Goal: Task Accomplishment & Management: Manage account settings

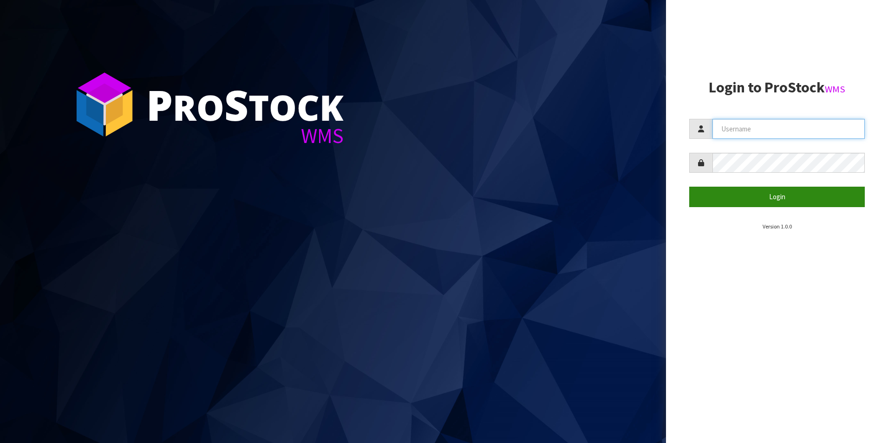
type input "YOURREFORMER"
click at [752, 203] on button "Login" at bounding box center [776, 197] width 175 height 20
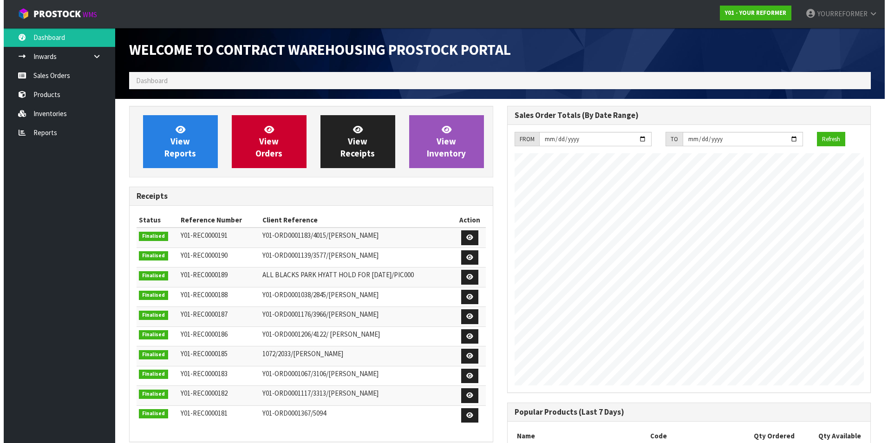
scroll to position [485, 377]
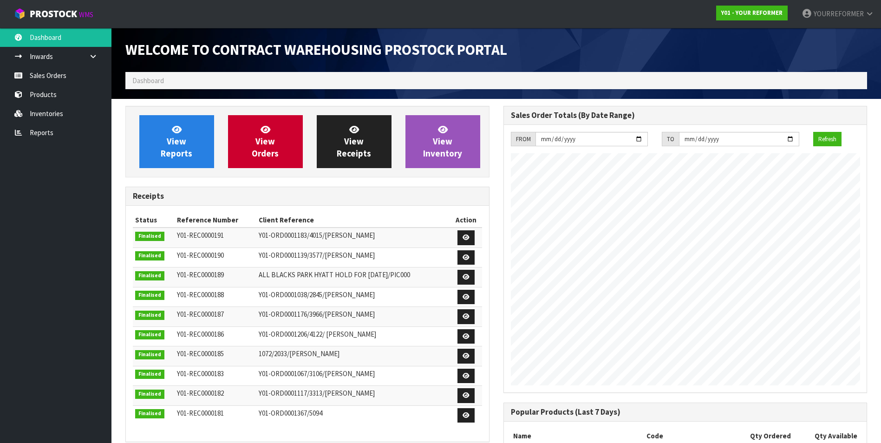
click at [260, 77] on ol "Dashboard" at bounding box center [495, 80] width 741 height 17
click at [69, 71] on link "Sales Orders" at bounding box center [55, 75] width 111 height 19
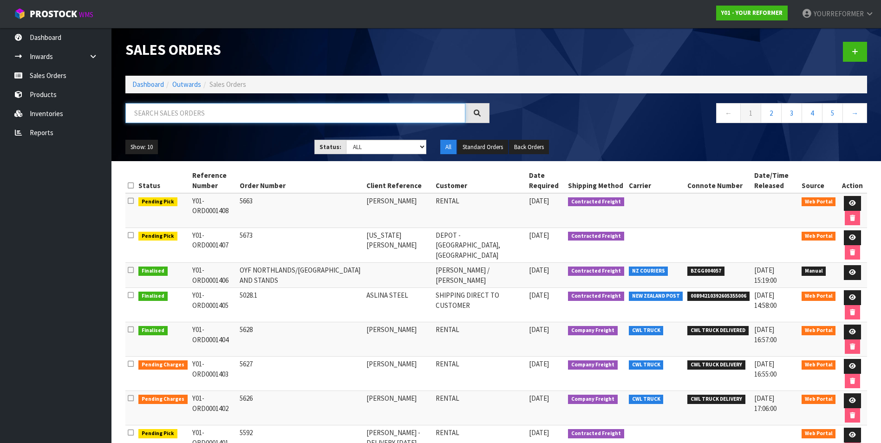
click at [192, 117] on input "text" at bounding box center [295, 113] width 340 height 20
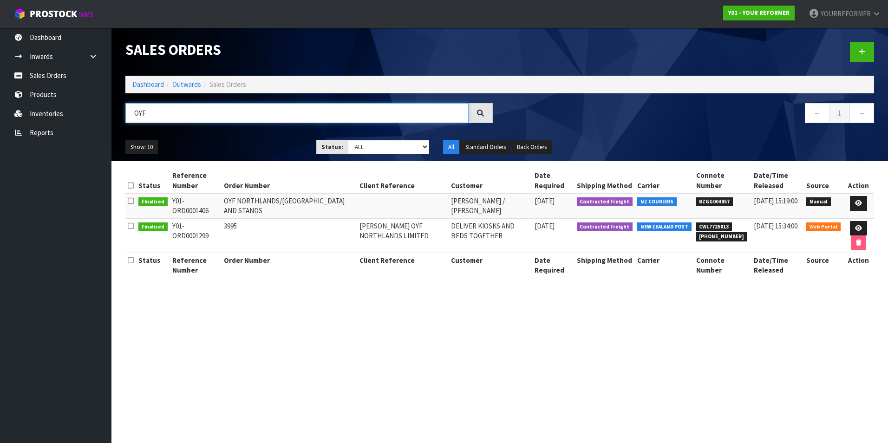
type input "OYF"
drag, startPoint x: 432, startPoint y: 286, endPoint x: 434, endPoint y: 278, distance: 9.1
click at [432, 286] on div "Status Reference Number Order Number Client Reference Customer Date Required Sh…" at bounding box center [499, 227] width 748 height 119
drag, startPoint x: 556, startPoint y: 226, endPoint x: 532, endPoint y: 226, distance: 23.7
click at [532, 226] on td "[DATE]" at bounding box center [553, 235] width 42 height 34
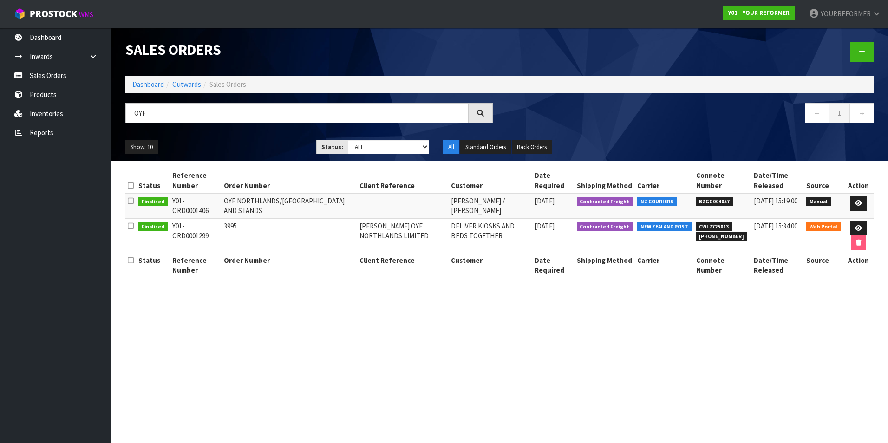
drag, startPoint x: 532, startPoint y: 226, endPoint x: 676, endPoint y: 303, distance: 163.5
click at [676, 303] on section "Sales Orders Dashboard Outwards Sales Orders OYF ← 1 → Show: 10 5 10 25 50 Stat…" at bounding box center [444, 221] width 888 height 443
click at [856, 227] on icon at bounding box center [858, 228] width 7 height 6
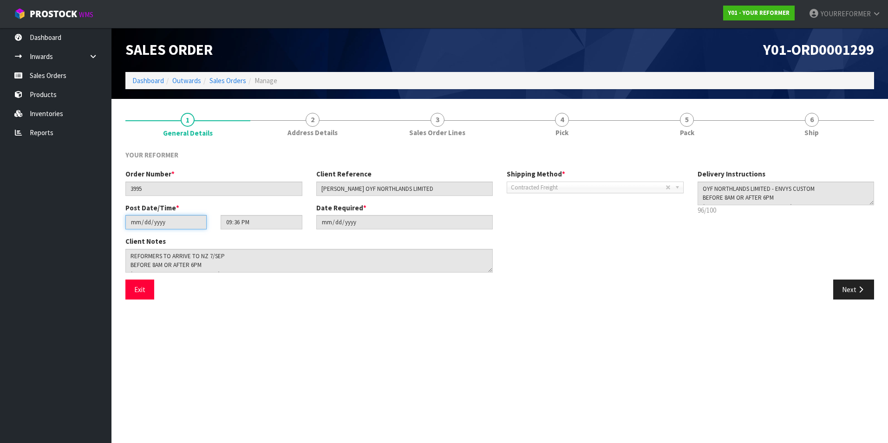
drag, startPoint x: 165, startPoint y: 223, endPoint x: 129, endPoint y: 225, distance: 36.7
click at [129, 225] on input "[DATE]" at bounding box center [165, 222] width 81 height 14
click at [292, 292] on div "Exit" at bounding box center [308, 289] width 381 height 20
click at [828, 269] on div "Order Number * 3995 Client Reference [PERSON_NAME] OYF NORTHLANDS LIMITED Shipp…" at bounding box center [499, 224] width 762 height 110
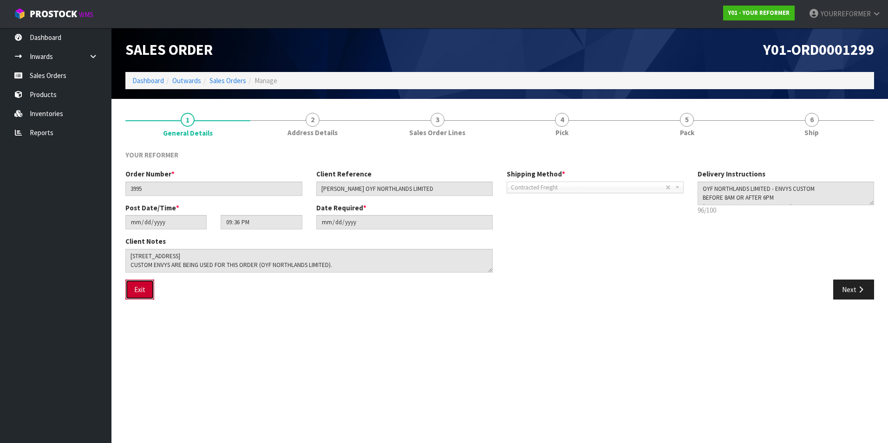
click at [142, 290] on button "Exit" at bounding box center [139, 289] width 29 height 20
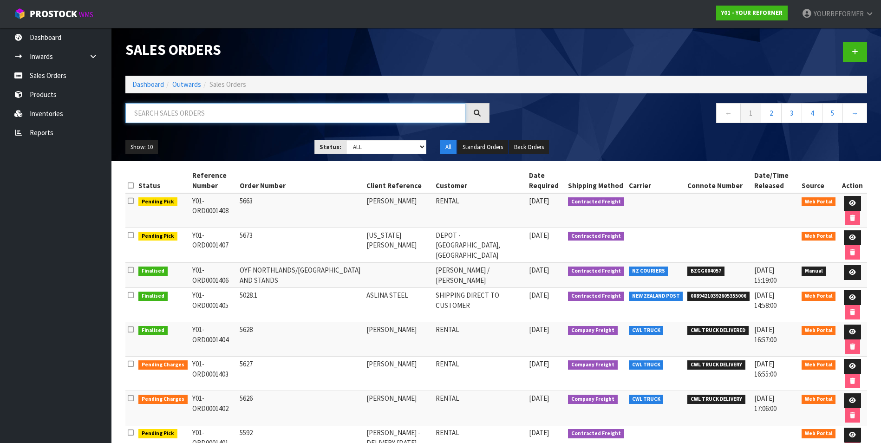
click at [173, 112] on input "text" at bounding box center [295, 113] width 340 height 20
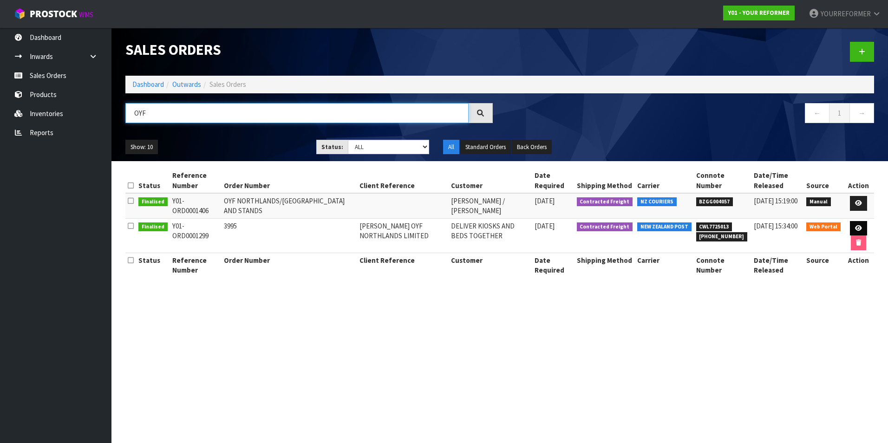
type input "OYF"
click at [856, 228] on icon at bounding box center [858, 228] width 7 height 6
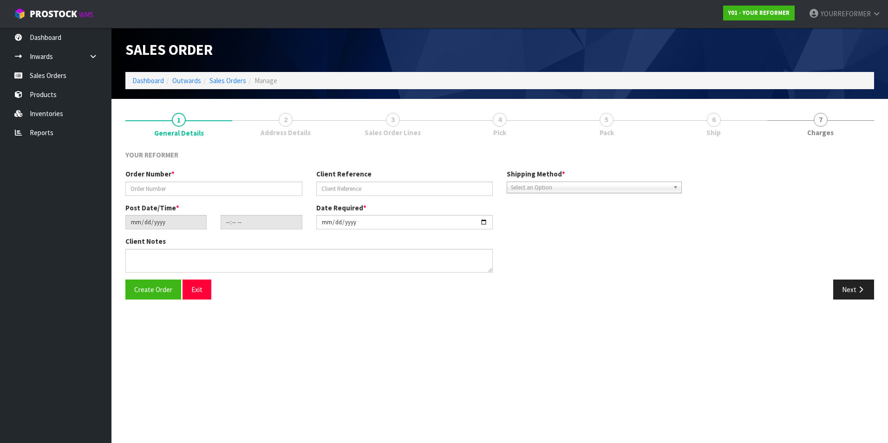
type input "3995"
type input "[PERSON_NAME] OYF NORTHLANDS LIMITED"
type input "[DATE]"
type input "21:36:00.000"
type input "[DATE]"
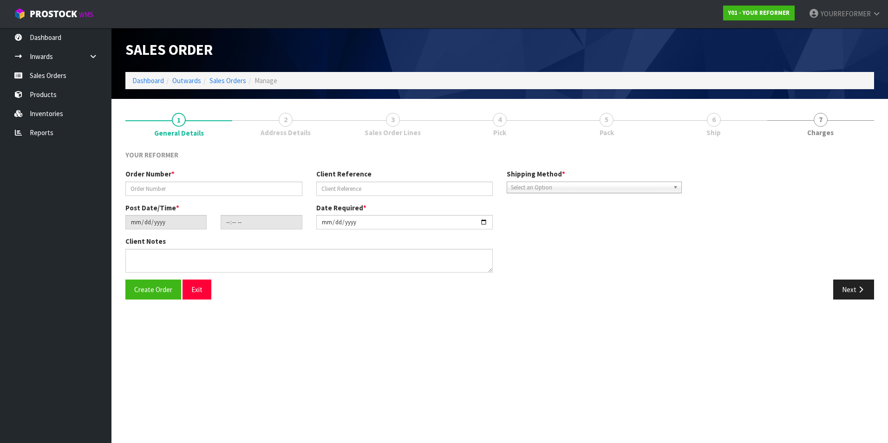
type textarea "REFORMERS TO ARRIVE TO NZ 7/SEP BEFORE 8AM OR AFTER 6PM (THURS, FRI AND SAT IS …"
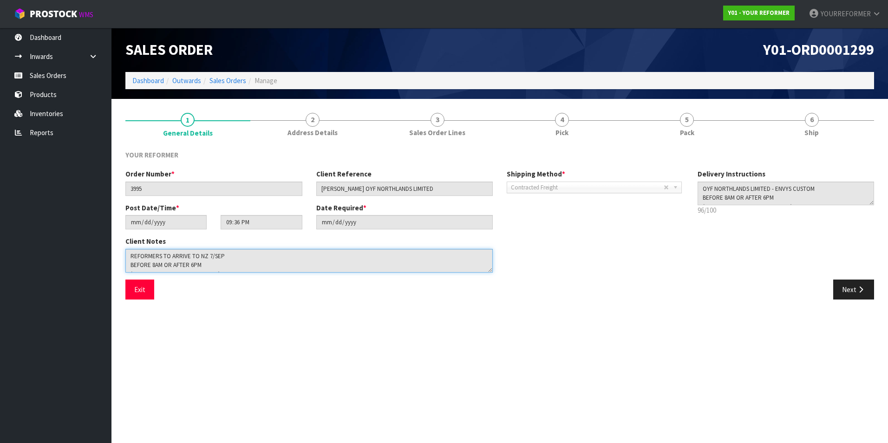
click at [211, 255] on textarea at bounding box center [308, 261] width 367 height 24
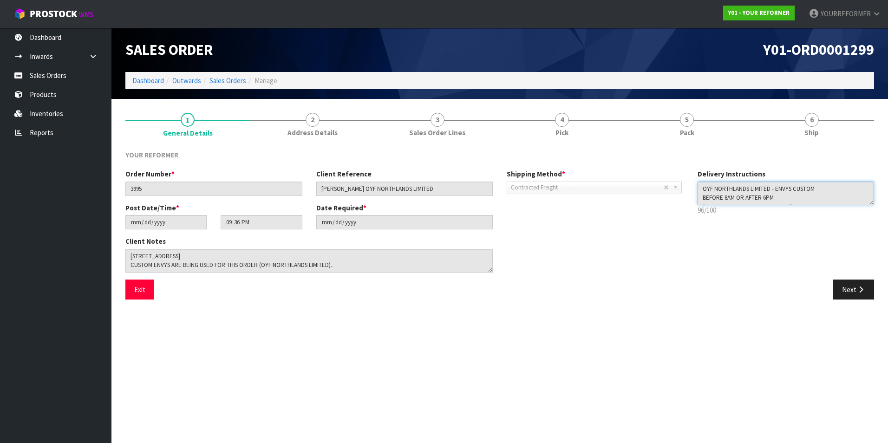
click at [780, 187] on textarea at bounding box center [785, 194] width 177 height 24
click at [635, 270] on div "Client Notes" at bounding box center [404, 257] width 572 height 43
click at [147, 287] on button "Exit" at bounding box center [139, 289] width 29 height 20
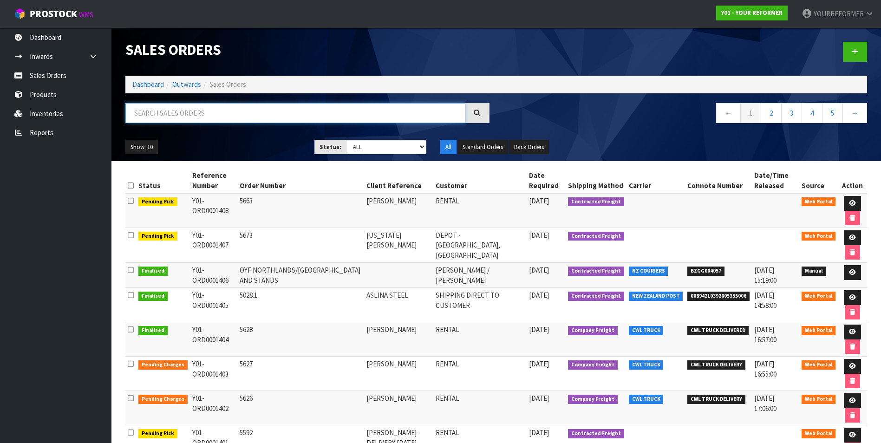
click at [186, 118] on input "text" at bounding box center [295, 113] width 340 height 20
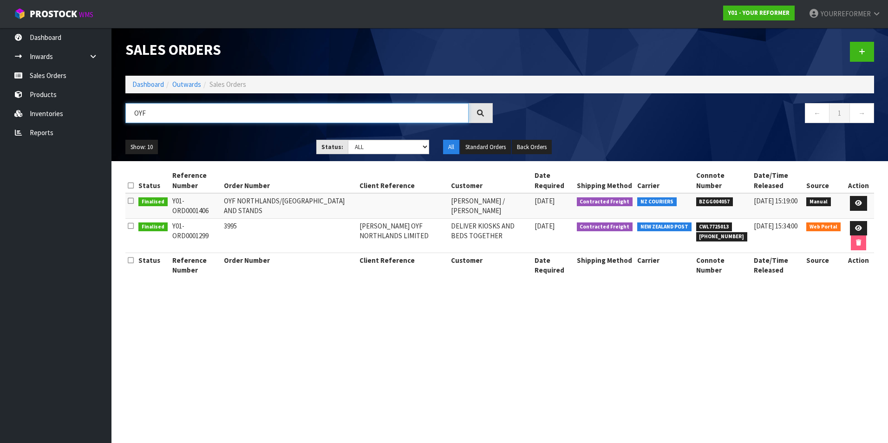
type input "OYF"
click at [519, 329] on section "Sales Orders Dashboard Outwards Sales Orders OYF ← 1 → Show: 10 5 10 25 50 Stat…" at bounding box center [444, 221] width 888 height 443
click at [859, 201] on icon at bounding box center [858, 203] width 7 height 6
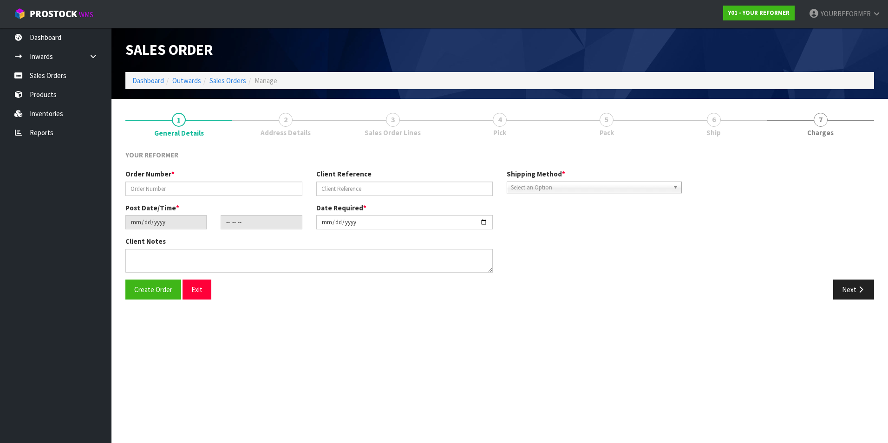
type input "OYF NORTHLANDS/[GEOGRAPHIC_DATA] AND STANDS"
type input "[DATE]"
type input "10:04:00.000"
type input "[DATE]"
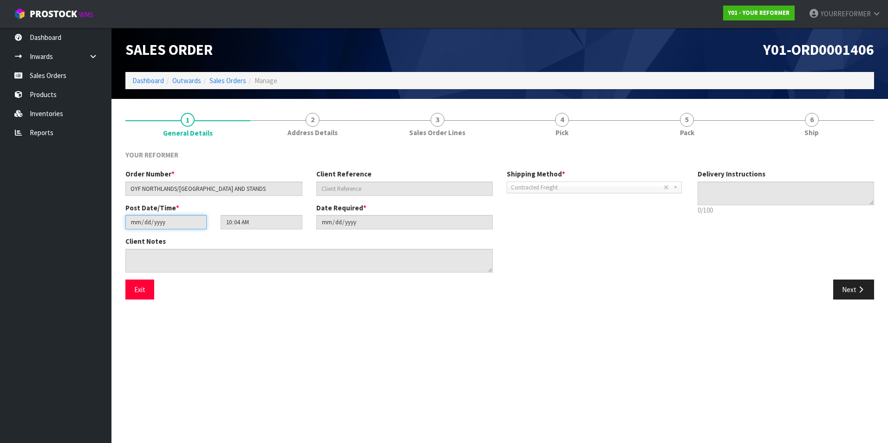
drag, startPoint x: 143, startPoint y: 223, endPoint x: 111, endPoint y: 220, distance: 32.2
click at [110, 220] on body "Toggle navigation ProStock WMS Y01 - YOUR REFORMER YOURREFORMER Logout Dashboar…" at bounding box center [444, 221] width 888 height 443
click at [641, 259] on div "Client Notes" at bounding box center [404, 257] width 572 height 43
click at [283, 208] on div "Post Date/Time * [DATE] 10:04:00.000 Date Required * [DATE]" at bounding box center [404, 219] width 572 height 33
drag, startPoint x: 283, startPoint y: 208, endPoint x: 525, endPoint y: 226, distance: 242.9
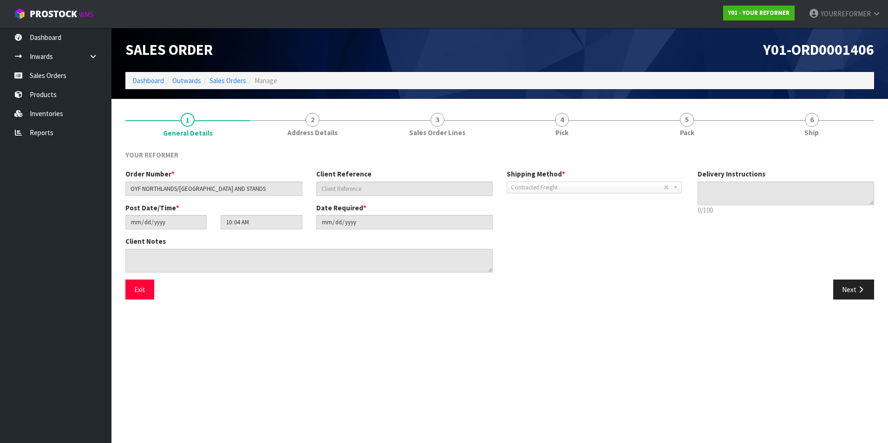
click at [525, 225] on div "Post Date/Time * [DATE] 10:04:00.000 Date Required * [DATE]" at bounding box center [404, 219] width 572 height 33
click at [456, 414] on section "Edit Sales Order Y01-ORD0001406 Dashboard Outwards Sales Orders Manage Sales Or…" at bounding box center [444, 221] width 888 height 443
